Goal: Check status: Check status

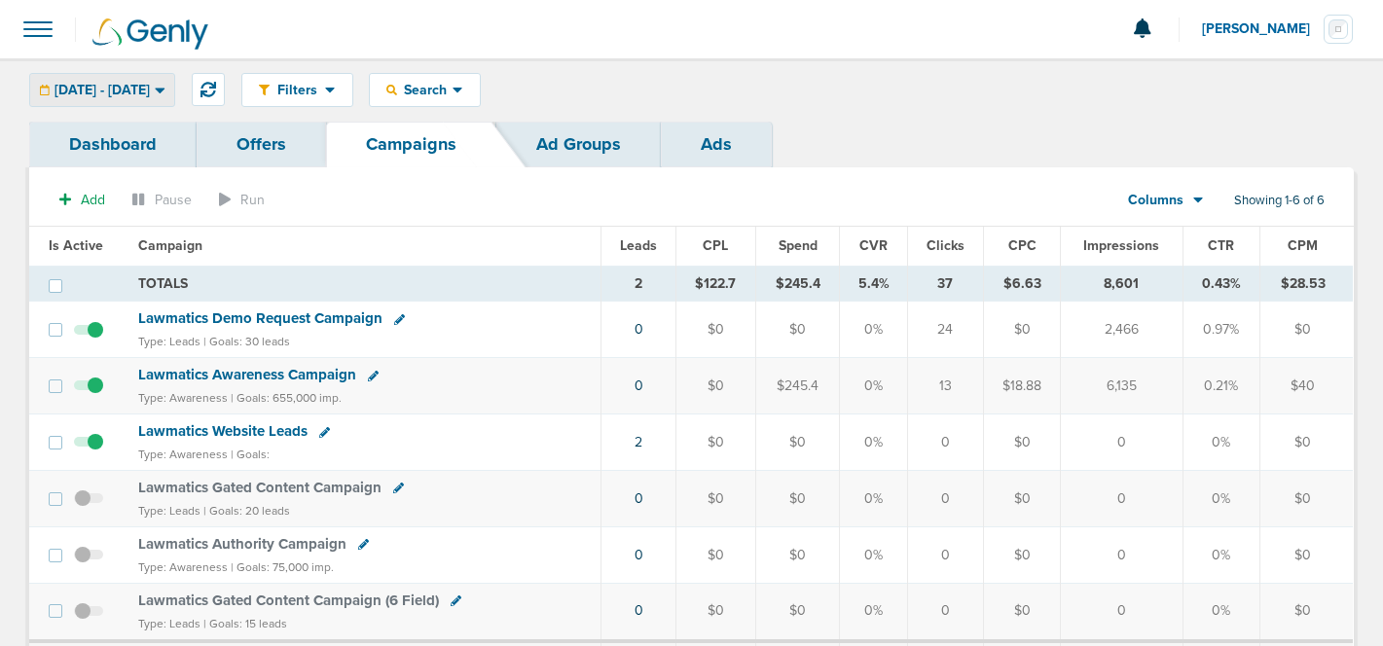
click at [150, 94] on span "[DATE] - [DATE]" at bounding box center [101, 91] width 95 height 14
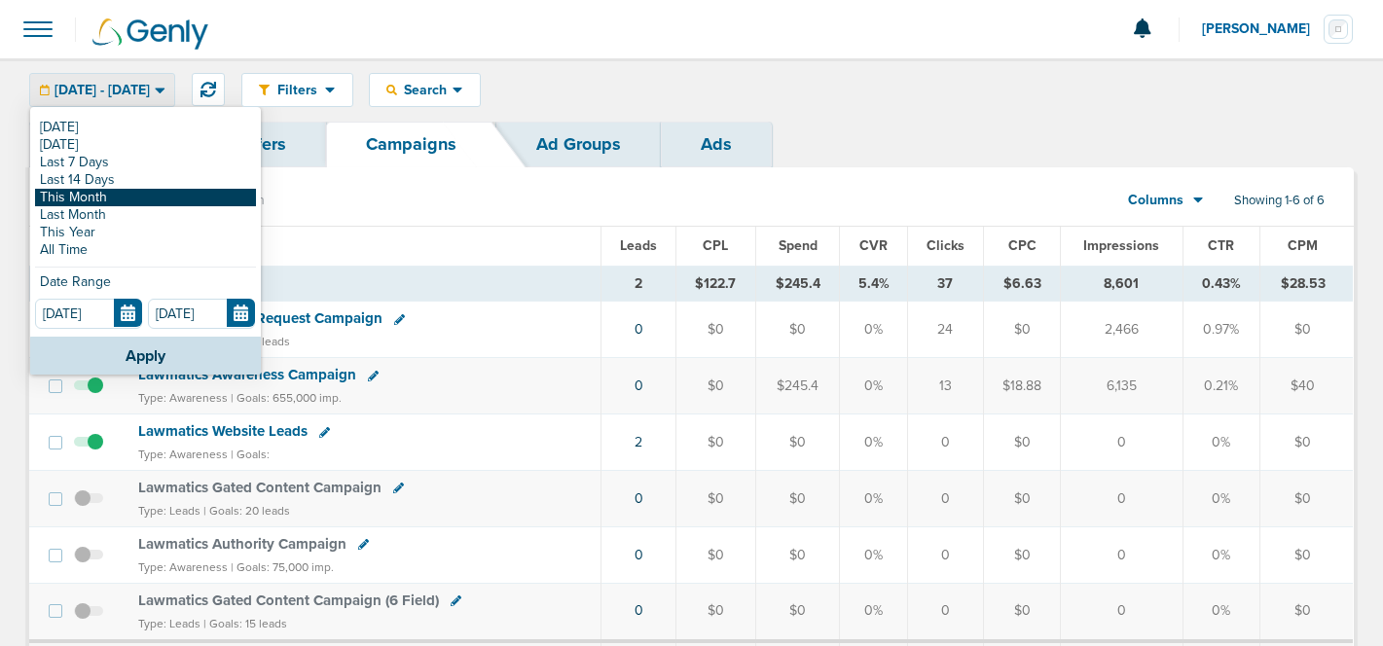
click at [118, 194] on link "This Month" at bounding box center [145, 198] width 221 height 18
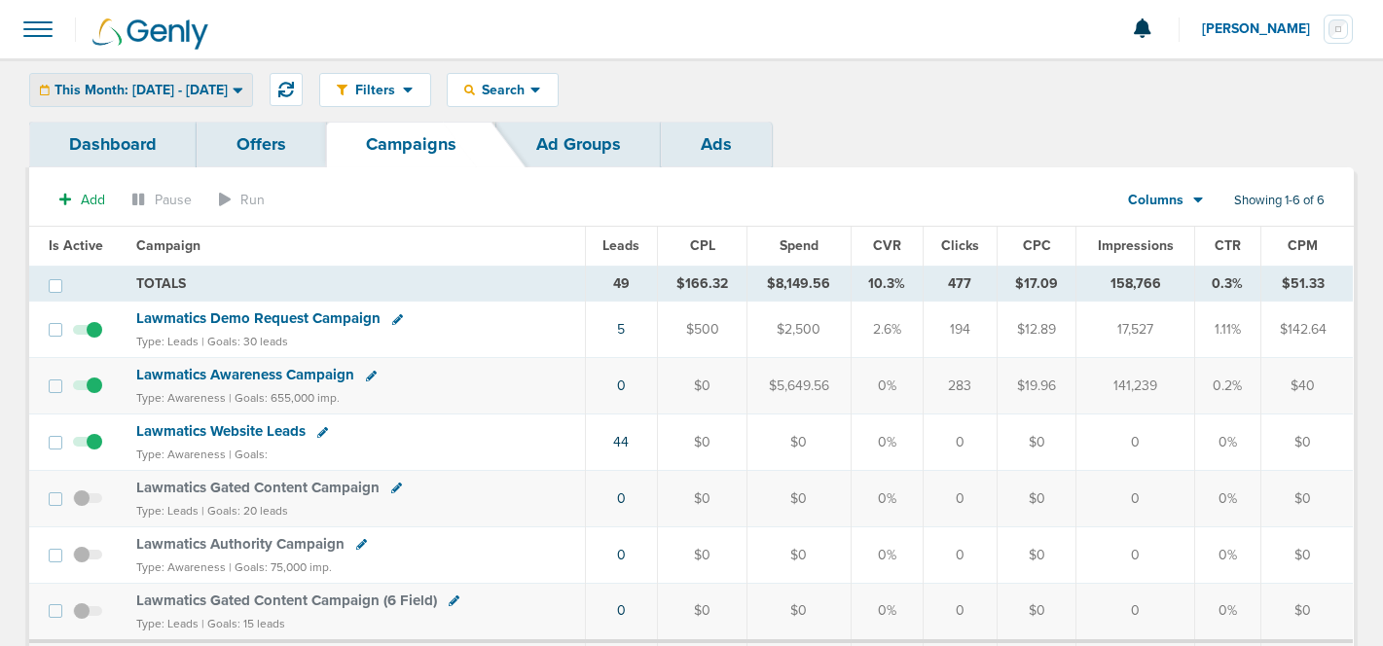
click at [190, 94] on span "This Month: [DATE] - [DATE]" at bounding box center [140, 91] width 173 height 14
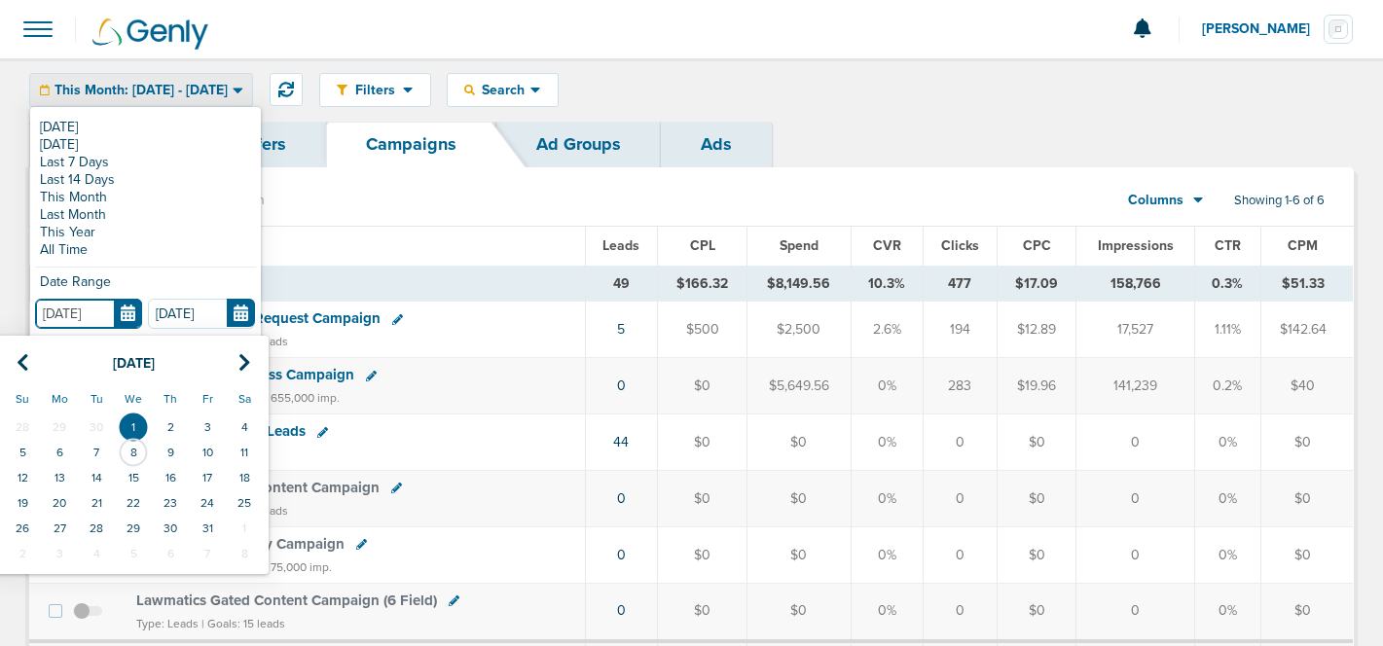
drag, startPoint x: 54, startPoint y: 311, endPoint x: 35, endPoint y: 311, distance: 18.5
click at [35, 311] on input "[DATE]" at bounding box center [88, 314] width 107 height 30
type input "[DATE]"
drag, startPoint x: 168, startPoint y: 316, endPoint x: 128, endPoint y: 316, distance: 39.9
click at [130, 316] on div "[DATE] [DATE] Su Mo Tu We Th Fr Sa 28 29 30 1 2 3 4 5 6 7 8 9 10 11 12 13 14 15…" at bounding box center [145, 313] width 221 height 28
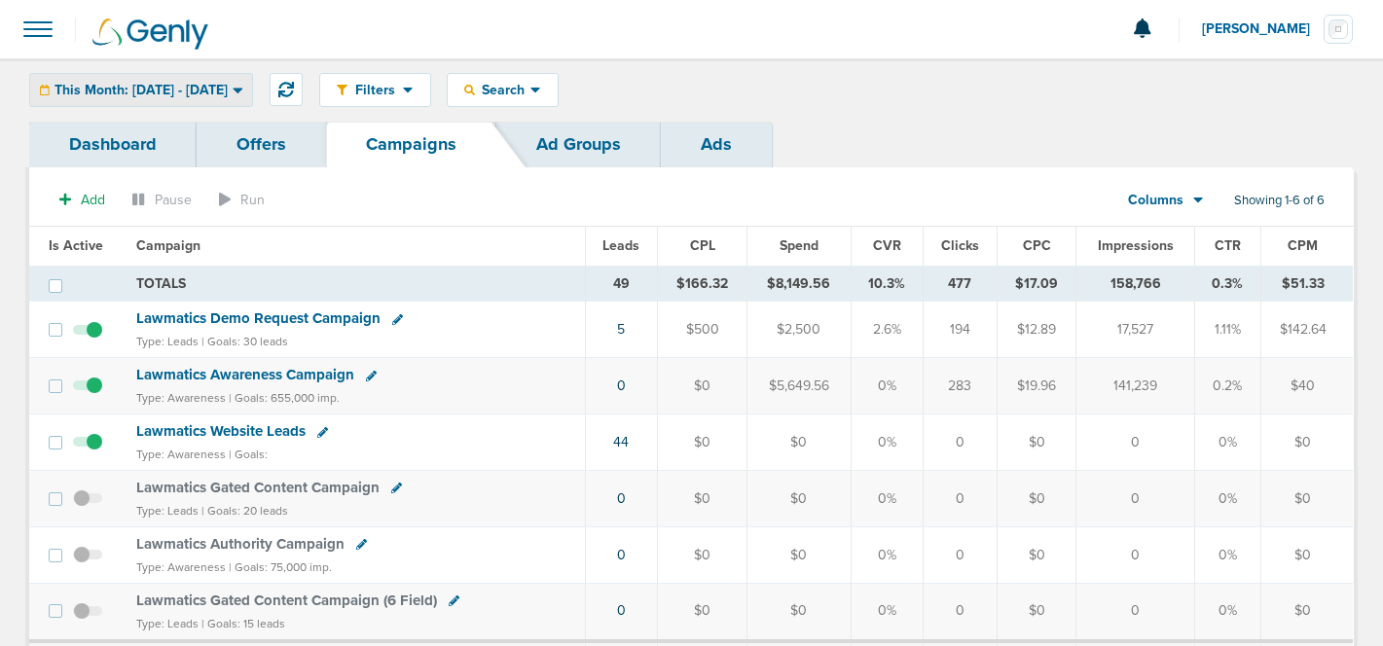
click at [228, 91] on span "This Month: [DATE] - [DATE]" at bounding box center [140, 91] width 173 height 14
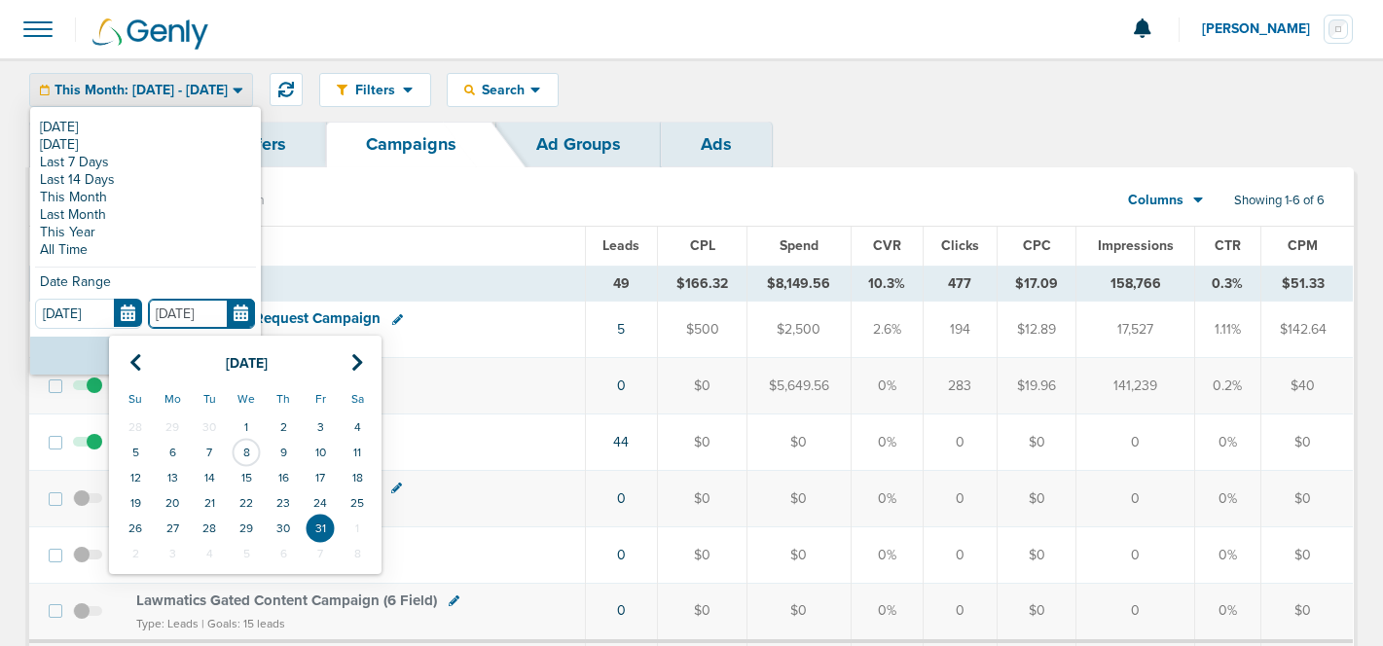
drag, startPoint x: 163, startPoint y: 316, endPoint x: 144, endPoint y: 316, distance: 19.5
click at [148, 316] on input "[DATE]" at bounding box center [201, 314] width 107 height 30
click at [141, 361] on th at bounding box center [135, 363] width 37 height 40
click at [205, 451] on td "9" at bounding box center [209, 452] width 37 height 25
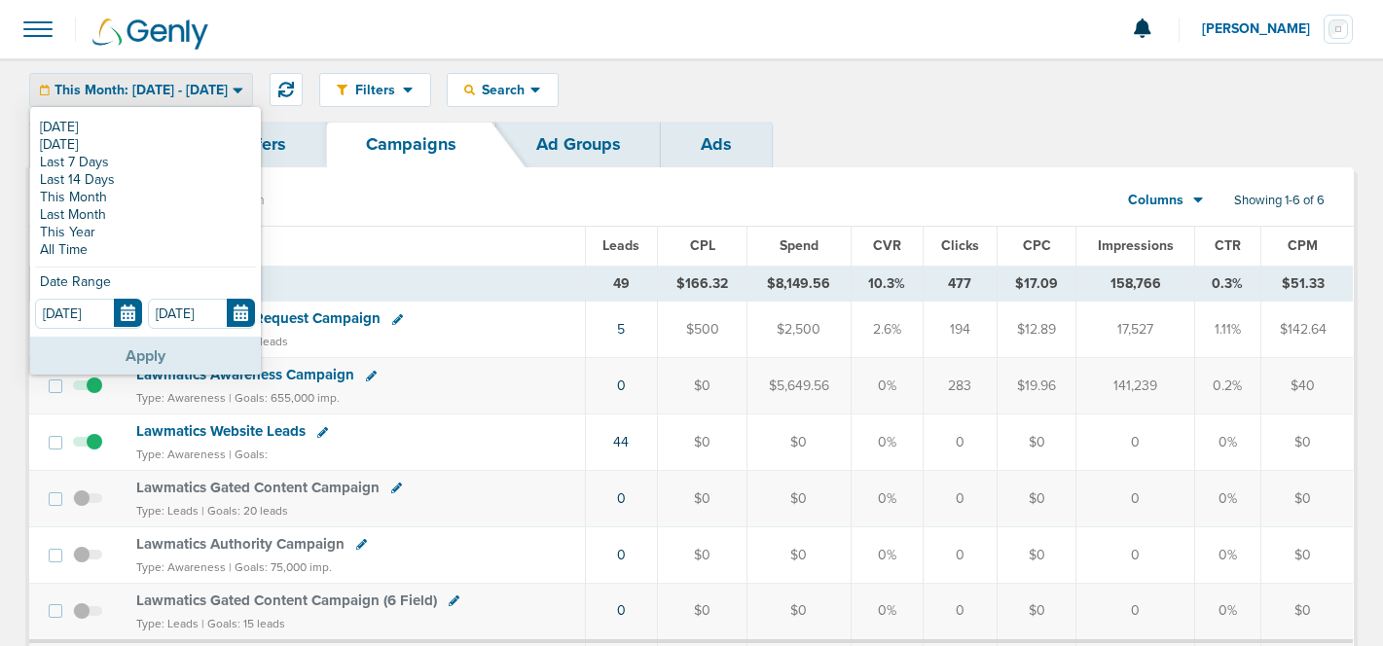
click at [176, 347] on button "Apply" at bounding box center [145, 356] width 231 height 38
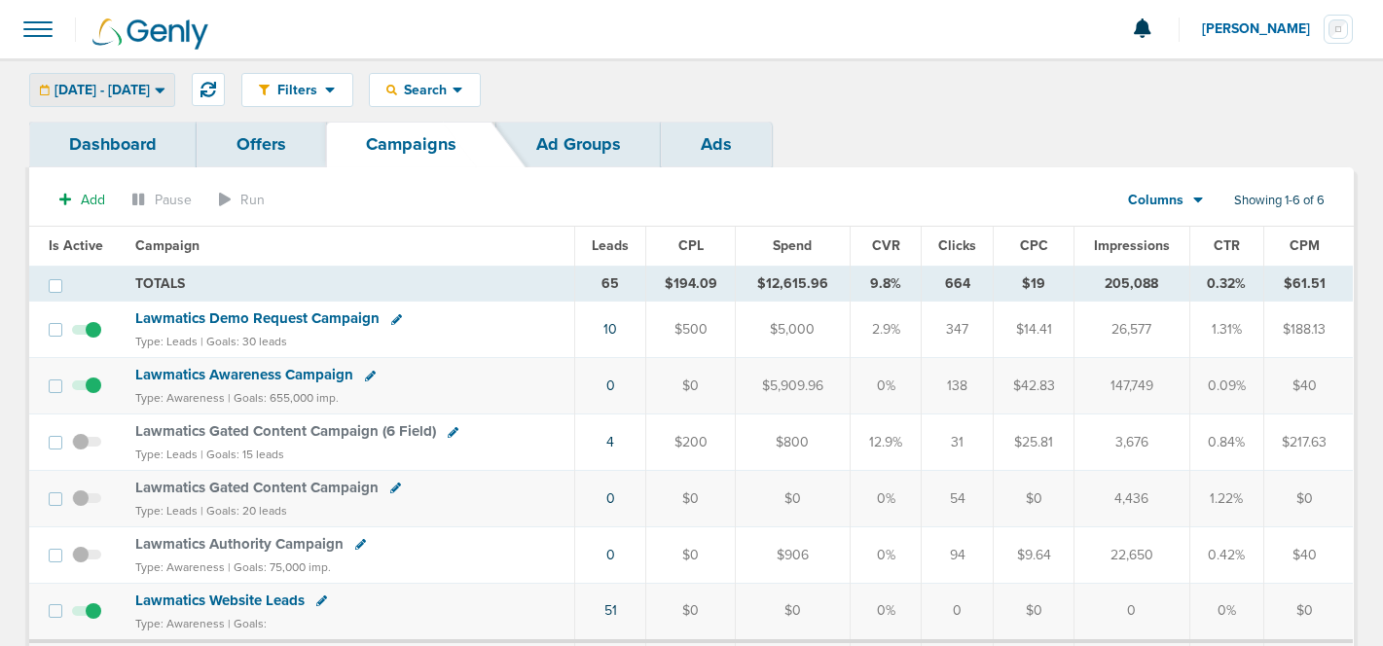
click at [150, 93] on span "[DATE] - [DATE]" at bounding box center [101, 91] width 95 height 14
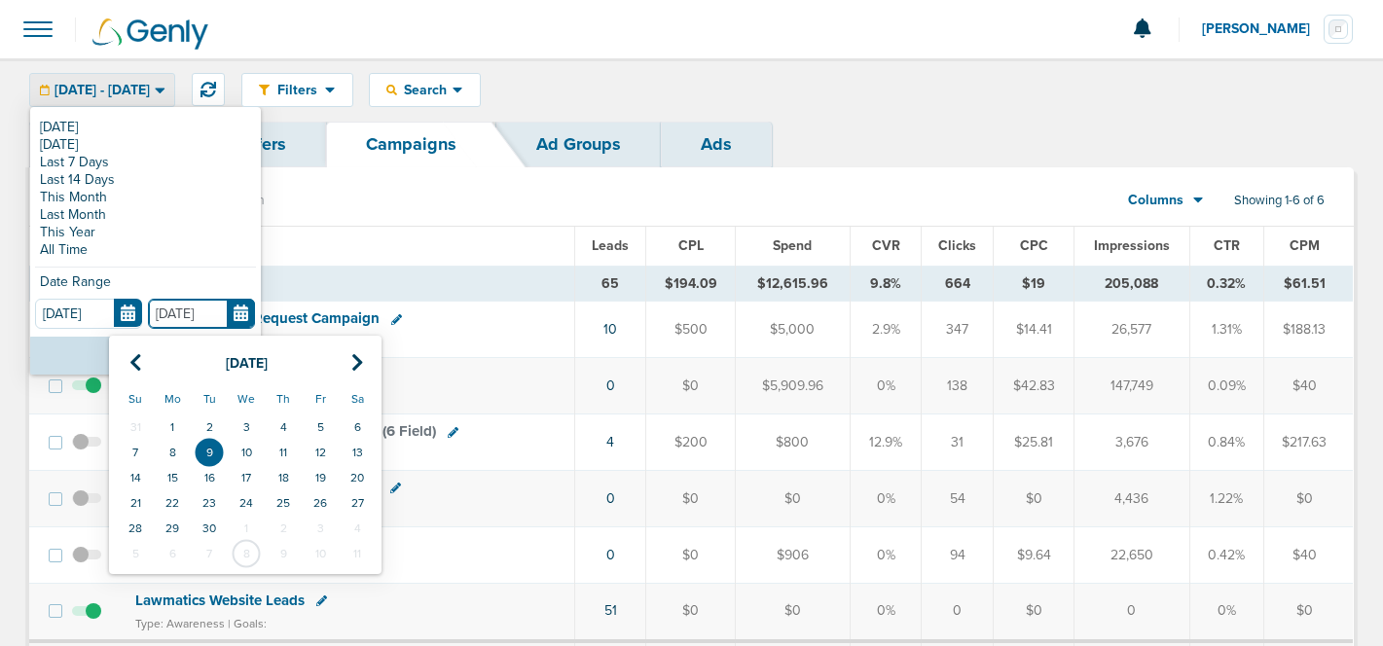
click at [190, 317] on input "[DATE]" at bounding box center [201, 314] width 107 height 30
click at [169, 453] on td "8" at bounding box center [172, 452] width 37 height 25
type input "[DATE]"
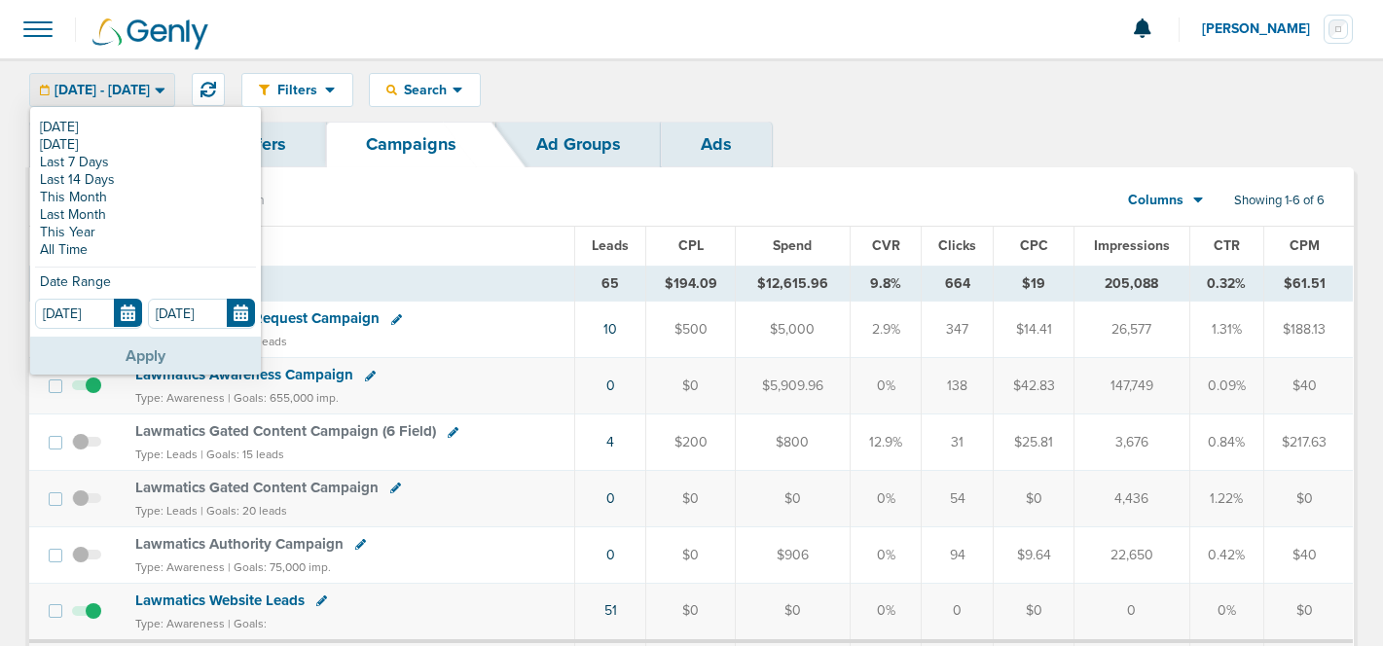
click at [174, 353] on button "Apply" at bounding box center [145, 356] width 231 height 38
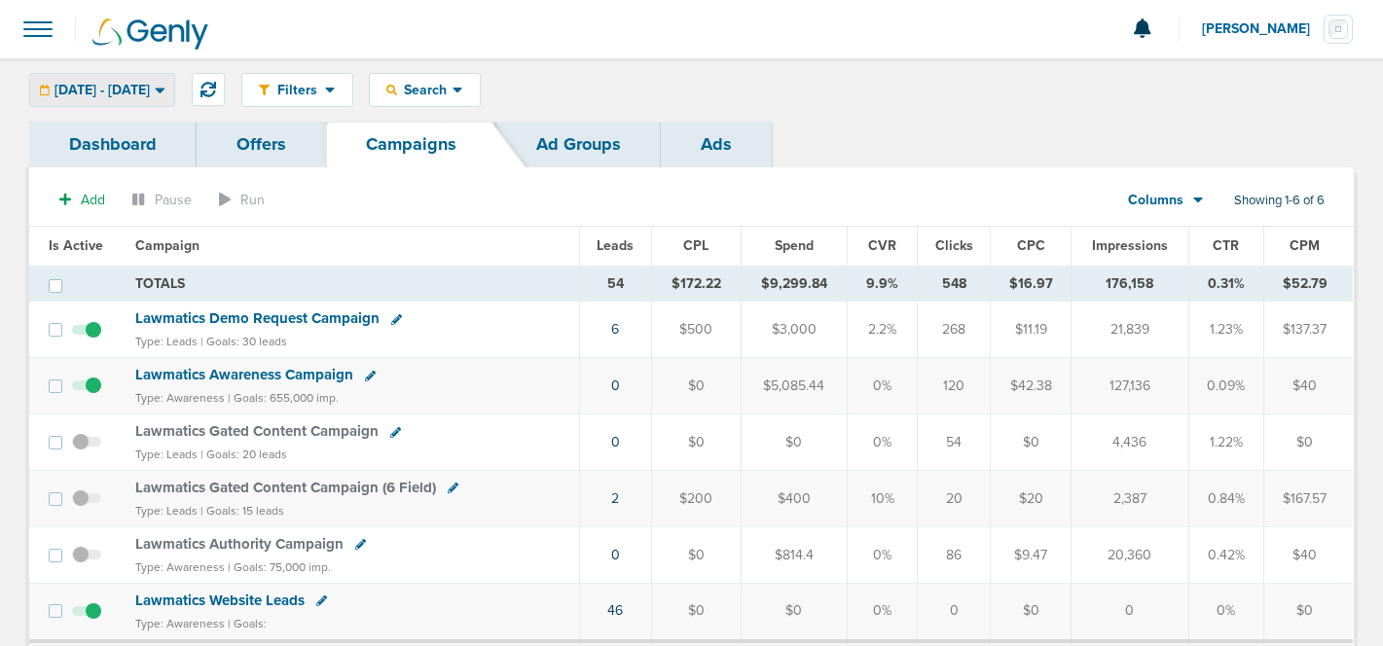
click at [147, 94] on span "[DATE] - [DATE]" at bounding box center [101, 91] width 95 height 14
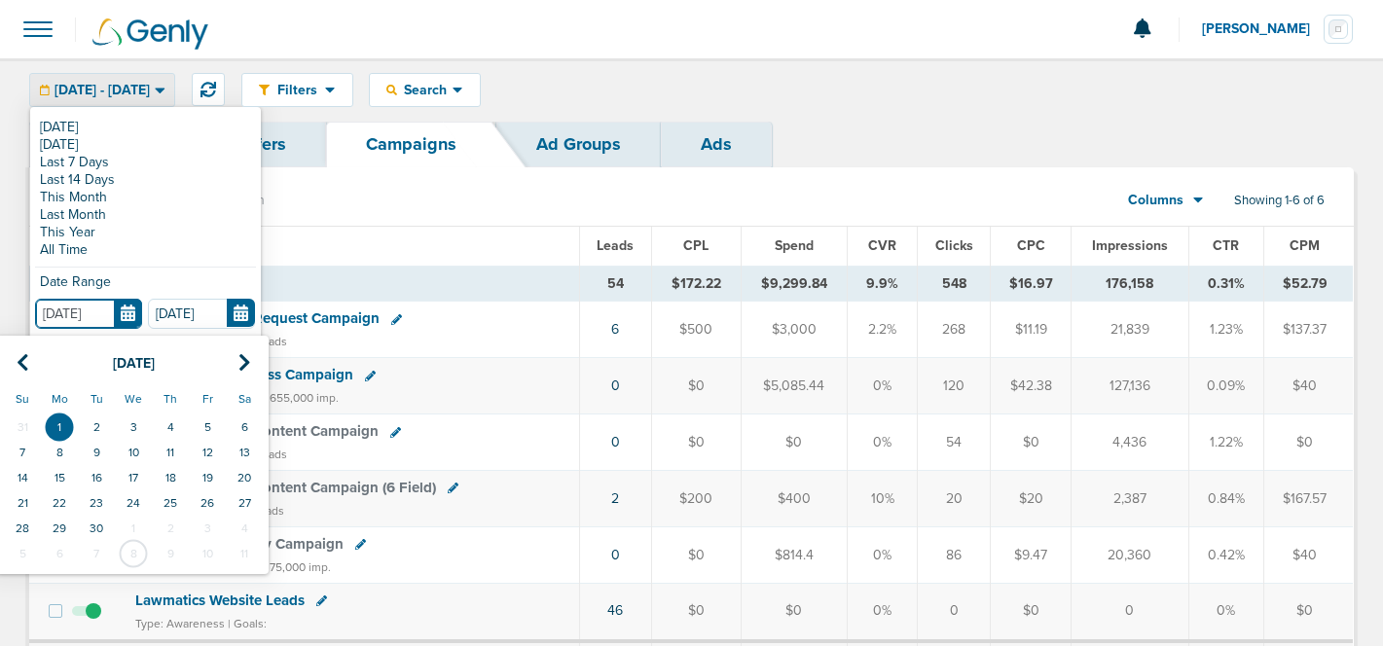
click at [84, 318] on input "[DATE]" at bounding box center [88, 314] width 107 height 30
click at [34, 360] on th at bounding box center [22, 363] width 37 height 40
click at [208, 418] on td "1" at bounding box center [207, 426] width 37 height 25
type input "[DATE]"
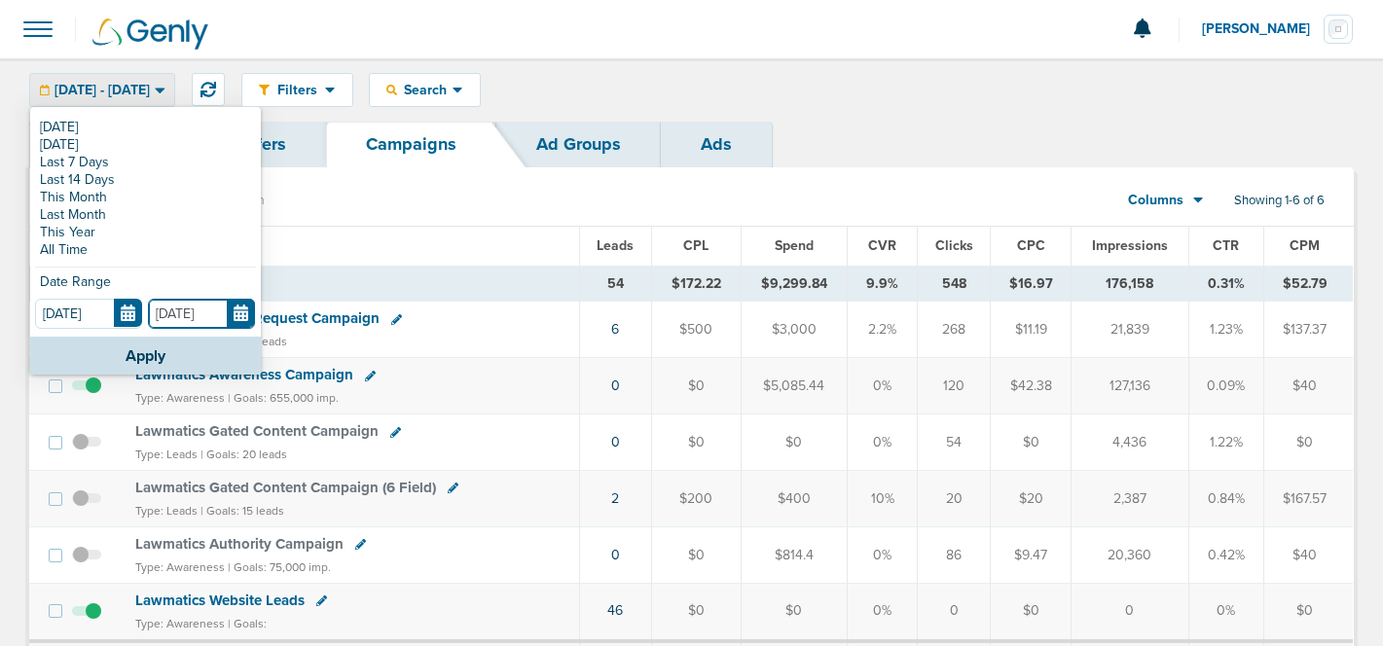
click at [173, 310] on input "[DATE]" at bounding box center [201, 314] width 107 height 30
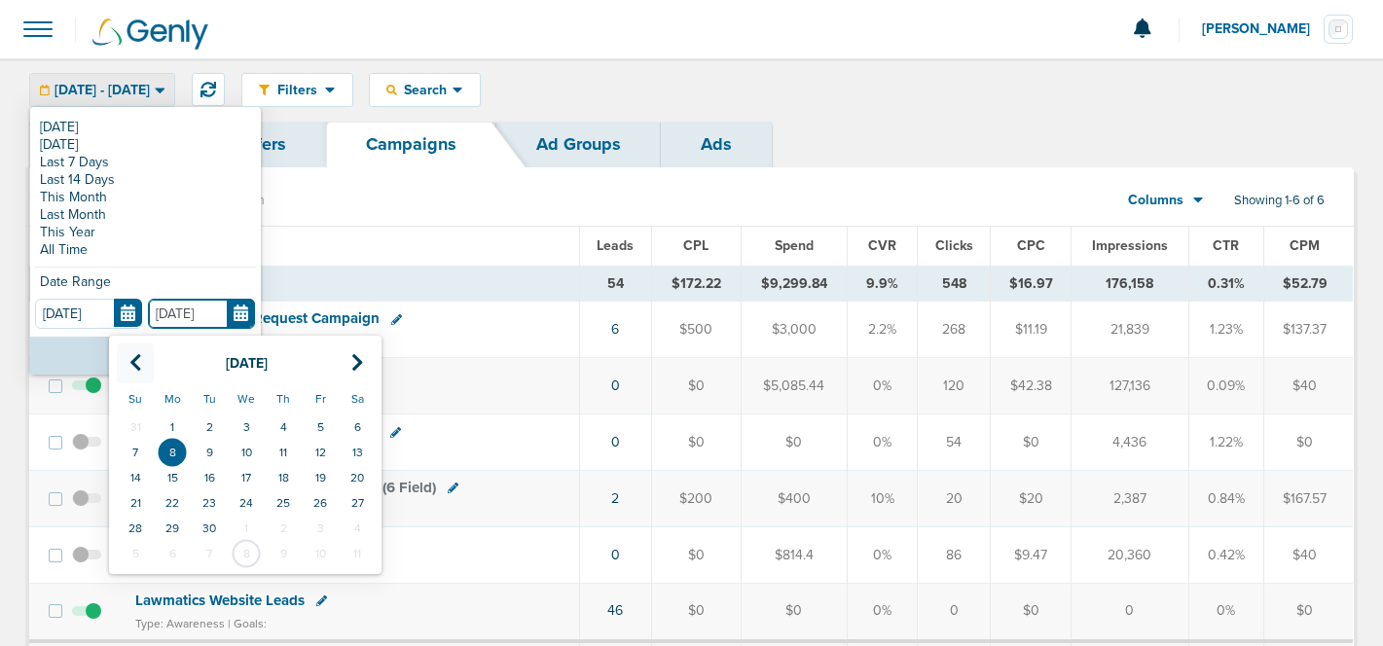
click at [143, 357] on th at bounding box center [135, 363] width 37 height 40
click at [318, 449] on td "8" at bounding box center [320, 452] width 37 height 25
type input "[DATE]"
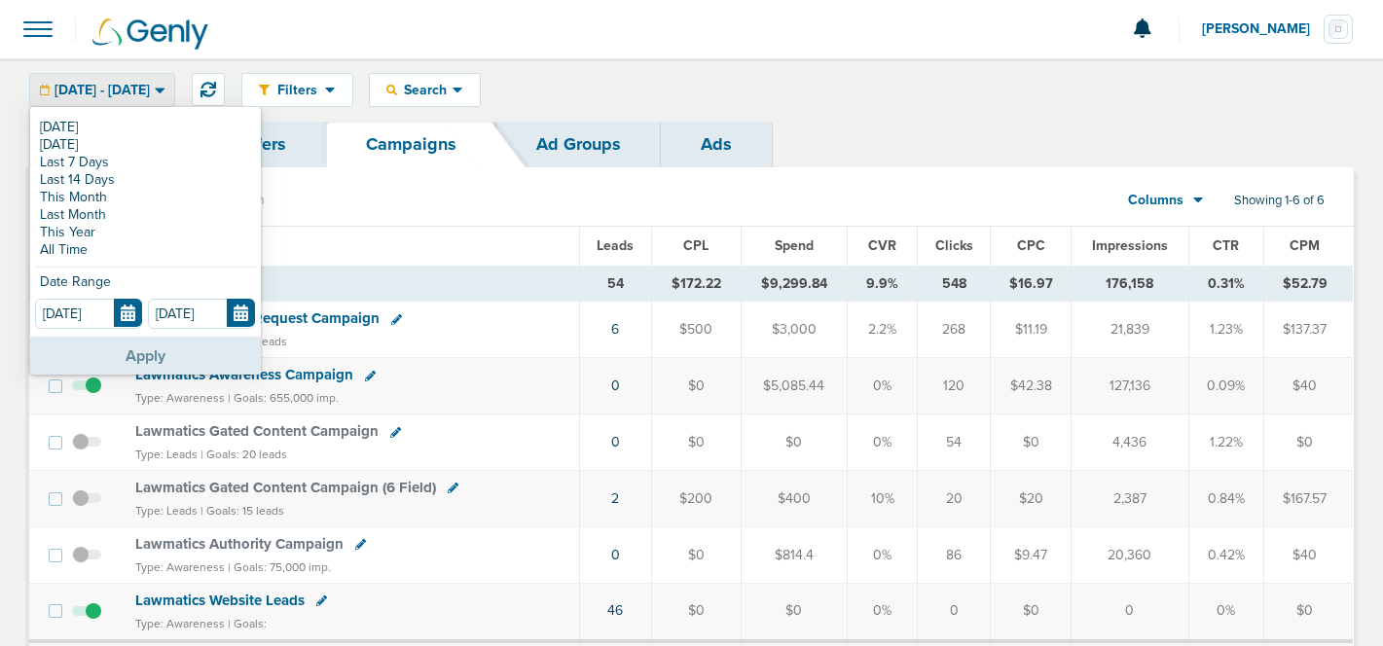
click at [210, 354] on button "Apply" at bounding box center [145, 356] width 231 height 38
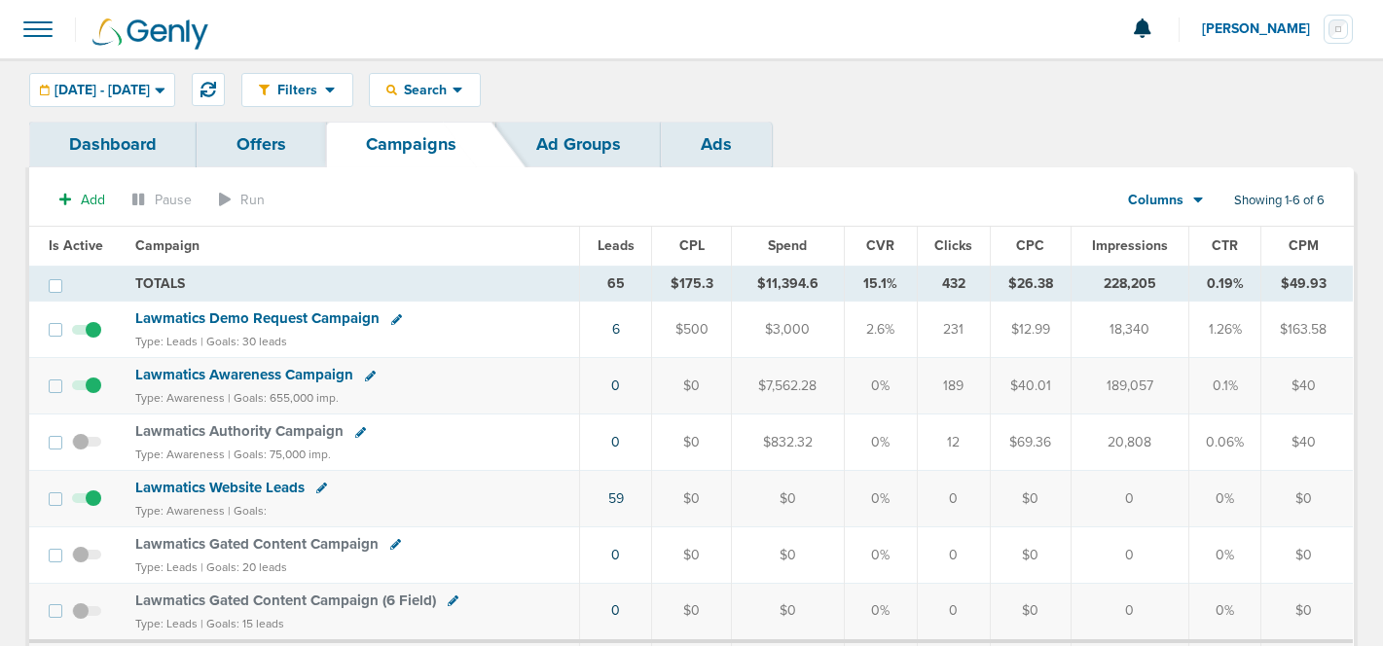
click at [925, 152] on div "Dashboard Offers Campaigns Ad Groups Ads" at bounding box center [691, 145] width 1324 height 46
